Goal: Task Accomplishment & Management: Manage account settings

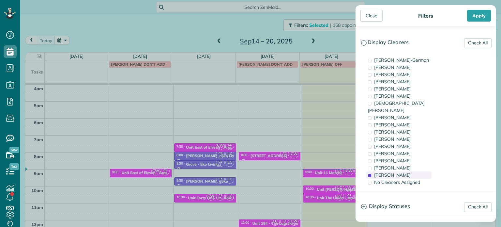
scroll to position [51, 0]
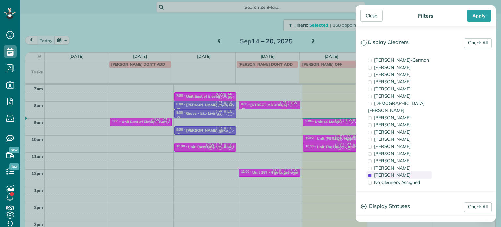
click at [402, 172] on span "[PERSON_NAME]" at bounding box center [392, 175] width 37 height 6
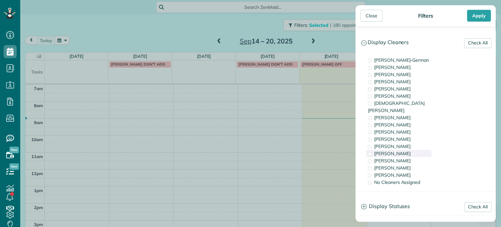
click at [401, 150] on div "[PERSON_NAME]" at bounding box center [398, 153] width 65 height 7
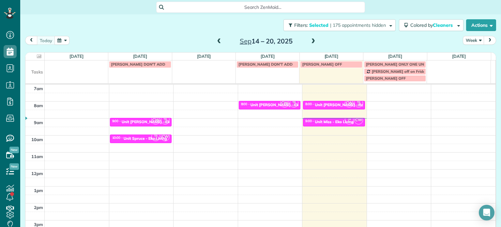
click at [334, 42] on div "Close Filters Apply Check All Display Cleaners [PERSON_NAME]-German [PERSON_NAM…" at bounding box center [250, 113] width 501 height 227
click at [370, 27] on span "| 175 appointments hidden" at bounding box center [358, 25] width 56 height 6
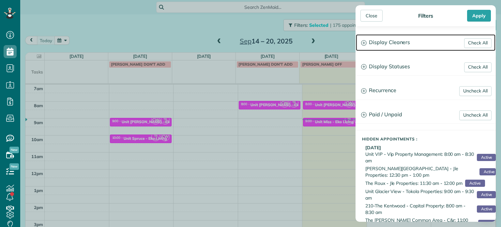
click at [380, 35] on h3 "Display Cleaners" at bounding box center [425, 42] width 139 height 17
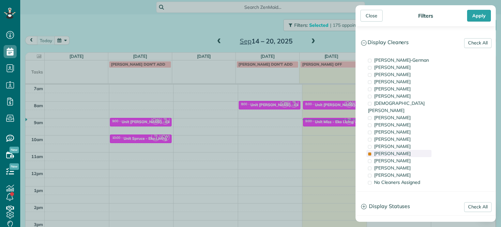
click at [393, 150] on span "[PERSON_NAME]" at bounding box center [392, 153] width 37 height 6
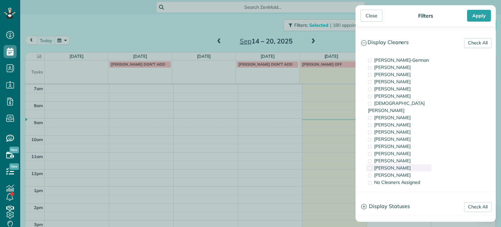
click at [401, 165] on span "[PERSON_NAME]" at bounding box center [392, 168] width 37 height 6
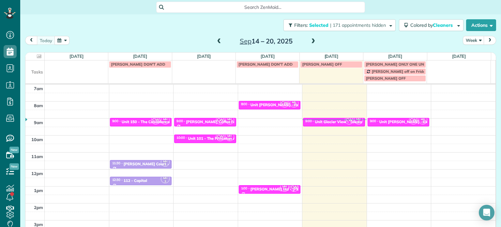
click at [286, 122] on div "Close Filters Apply Check All Display Cleaners [PERSON_NAME]-German [PERSON_NAM…" at bounding box center [250, 113] width 501 height 227
click at [389, 122] on div "Unit [PERSON_NAME] - Eko Living" at bounding box center [410, 121] width 62 height 5
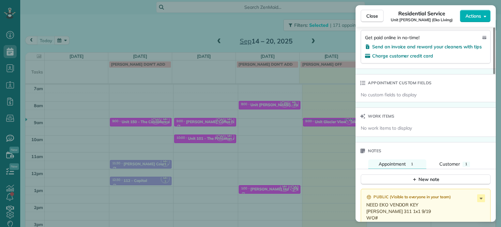
scroll to position [460, 0]
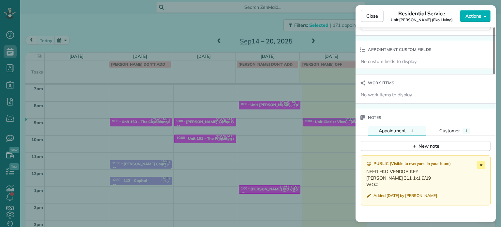
click at [480, 167] on icon at bounding box center [481, 165] width 8 height 8
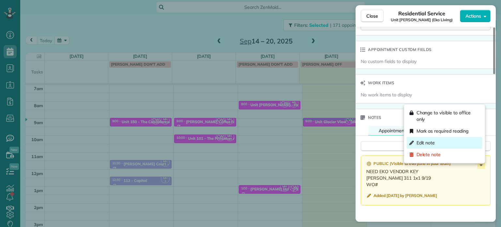
click at [422, 140] on span "Edit note" at bounding box center [425, 142] width 19 height 7
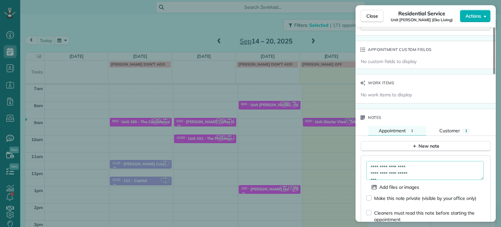
click at [399, 179] on textarea "**********" at bounding box center [424, 170] width 117 height 19
paste textarea "*********"
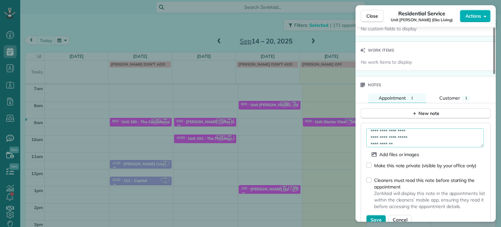
type textarea "**********"
click at [381, 218] on button "Save" at bounding box center [376, 219] width 20 height 10
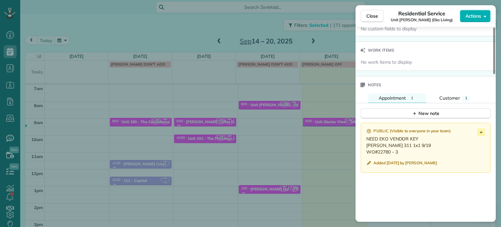
click at [291, 37] on div "Close Residential Service Unit [PERSON_NAME] (Eko Living) Actions Status Active…" at bounding box center [250, 113] width 501 height 227
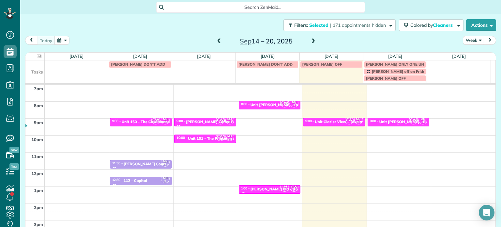
click at [398, 123] on div "Unit [PERSON_NAME] - Eko Living" at bounding box center [410, 121] width 62 height 5
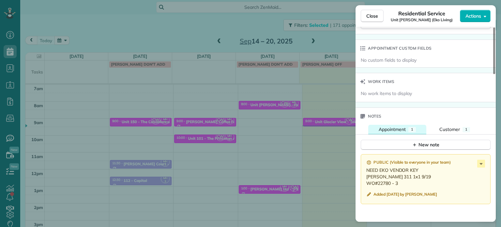
scroll to position [527, 0]
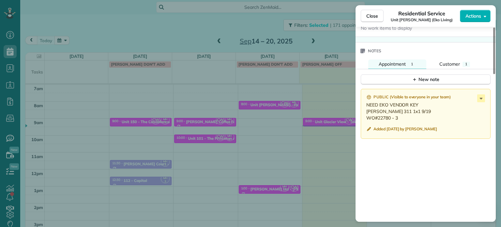
click at [331, 91] on div "Close Residential Service Unit [PERSON_NAME] (Eko Living) Actions Status Active…" at bounding box center [250, 113] width 501 height 227
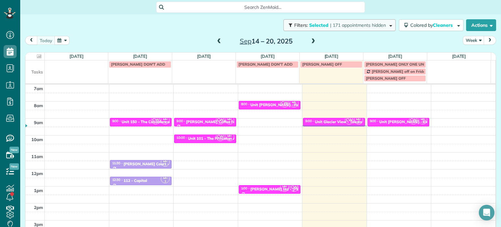
click at [373, 27] on span "| 171 appointments hidden" at bounding box center [358, 25] width 56 height 6
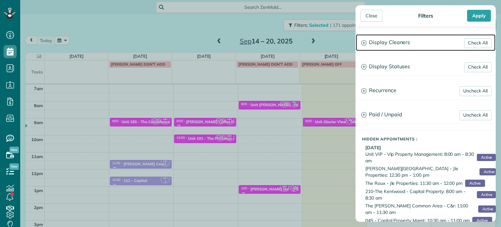
click at [388, 40] on h3 "Display Cleaners" at bounding box center [425, 42] width 139 height 17
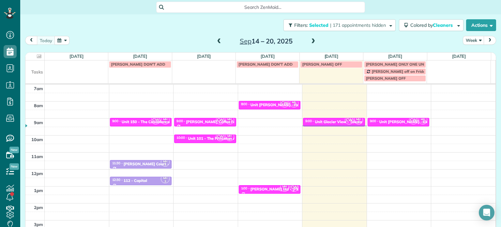
click at [339, 44] on div "Close Filters Apply Check All Display Cleaners [PERSON_NAME]-German [PERSON_NAM…" at bounding box center [250, 113] width 501 height 227
